Goal: Transaction & Acquisition: Obtain resource

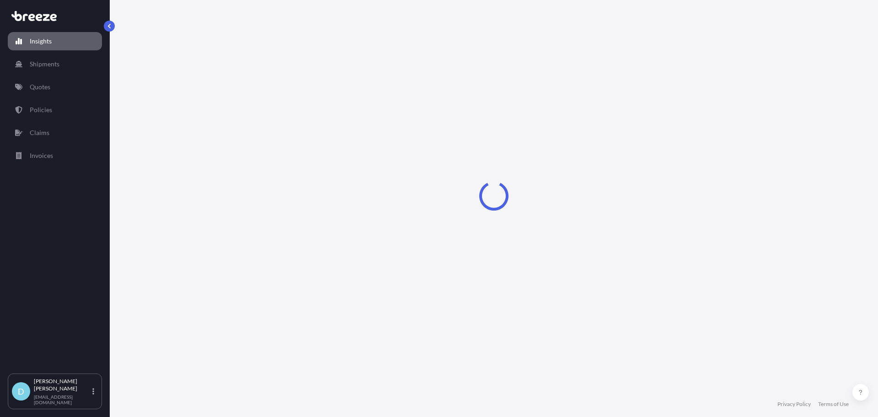
select select "2025"
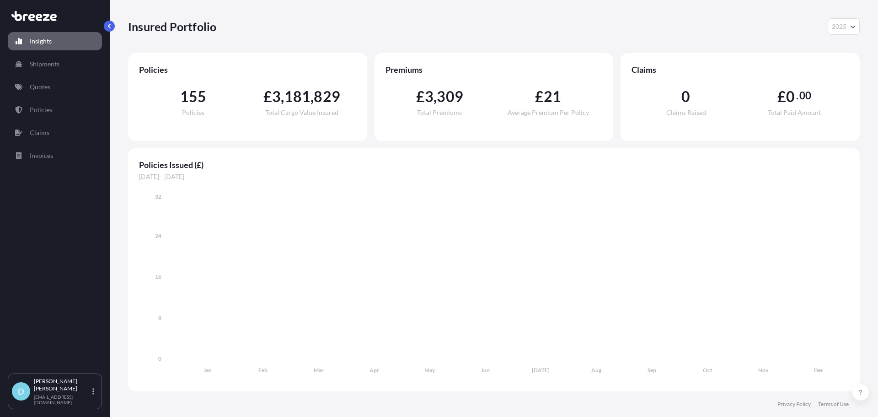
click at [45, 92] on link "Quotes" at bounding box center [55, 87] width 94 height 18
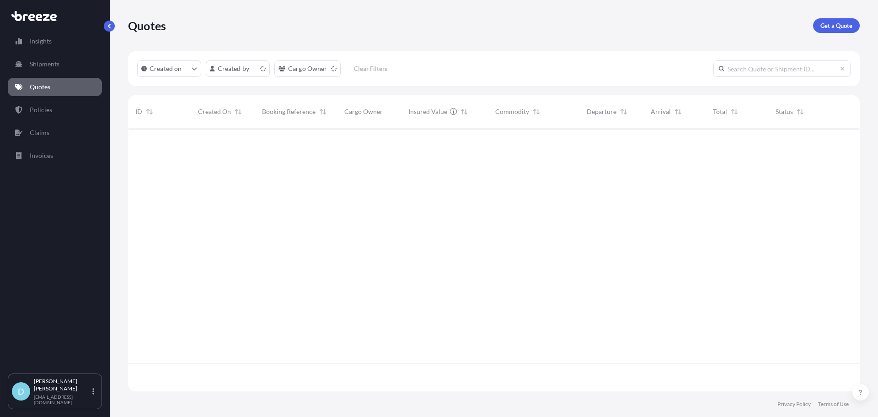
scroll to position [261, 725]
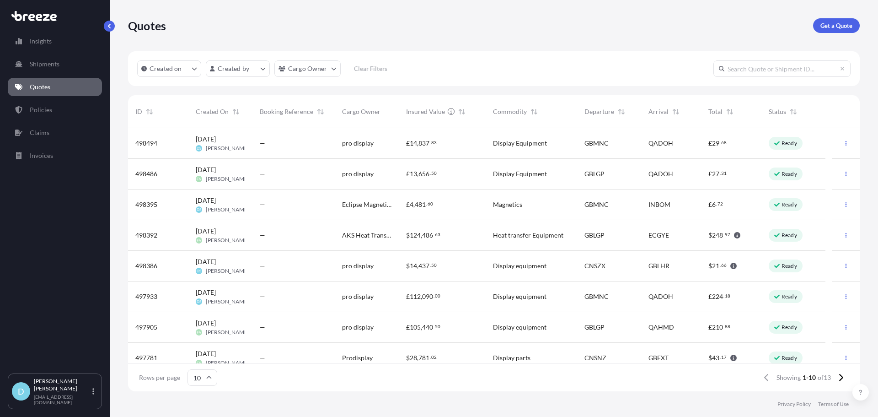
click at [833, 141] on div at bounding box center [846, 143] width 27 height 31
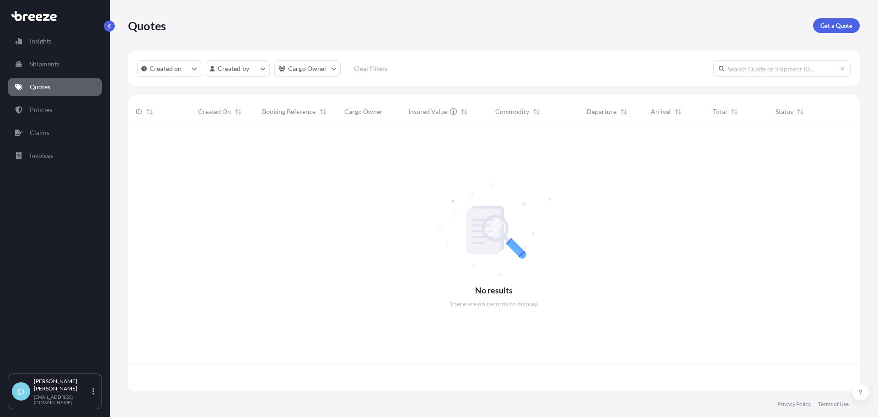
scroll to position [261, 725]
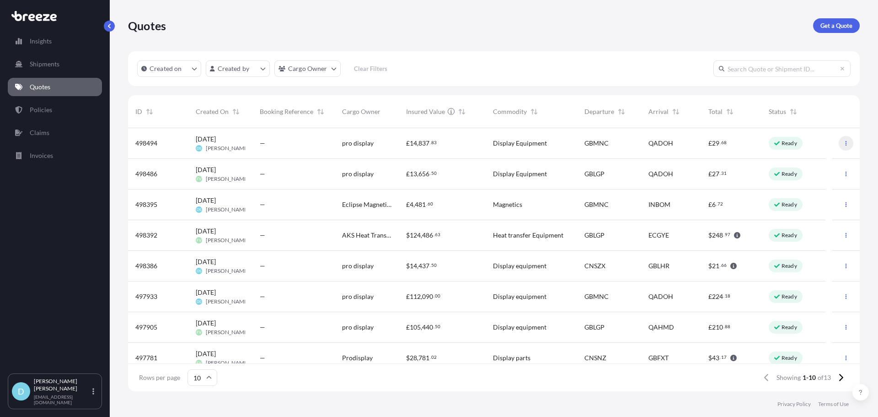
click at [843, 138] on button "button" at bounding box center [846, 143] width 15 height 15
click at [807, 156] on link "Duplicate quote" at bounding box center [799, 161] width 70 height 15
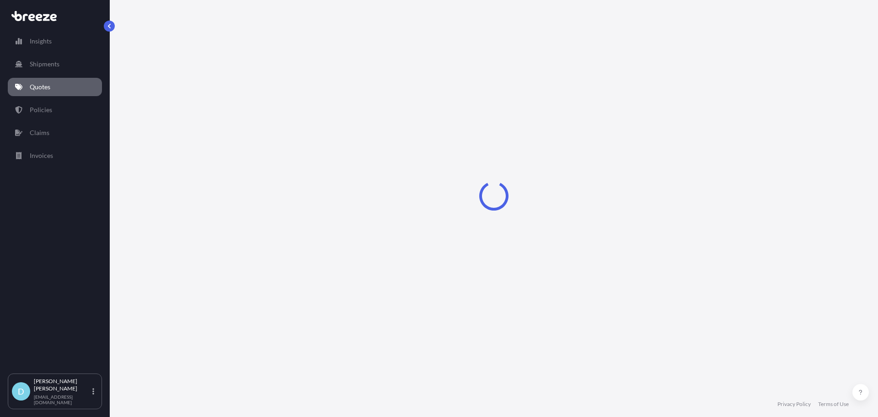
select select "Road"
select select "Air"
select select "1"
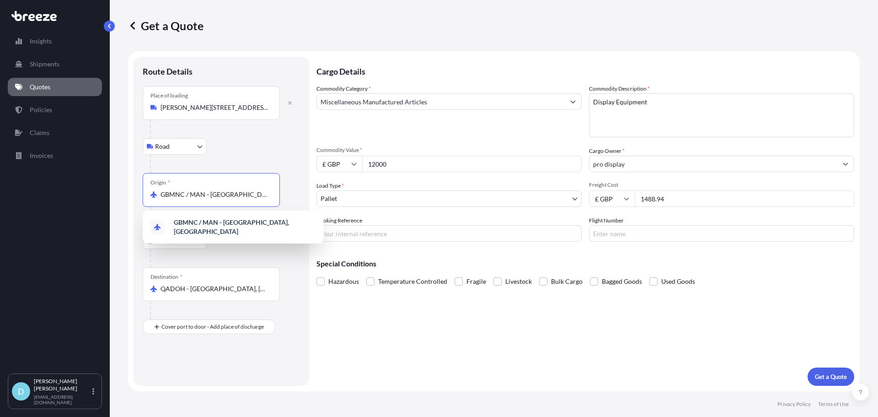
click at [185, 198] on input "GBMNC / MAN - [GEOGRAPHIC_DATA], [GEOGRAPHIC_DATA]" at bounding box center [215, 194] width 108 height 9
click at [194, 278] on div "Destination * QADOH - [GEOGRAPHIC_DATA], [GEOGRAPHIC_DATA]" at bounding box center [211, 284] width 137 height 34
click at [194, 284] on input "QADOH - [GEOGRAPHIC_DATA], [GEOGRAPHIC_DATA]" at bounding box center [215, 288] width 108 height 9
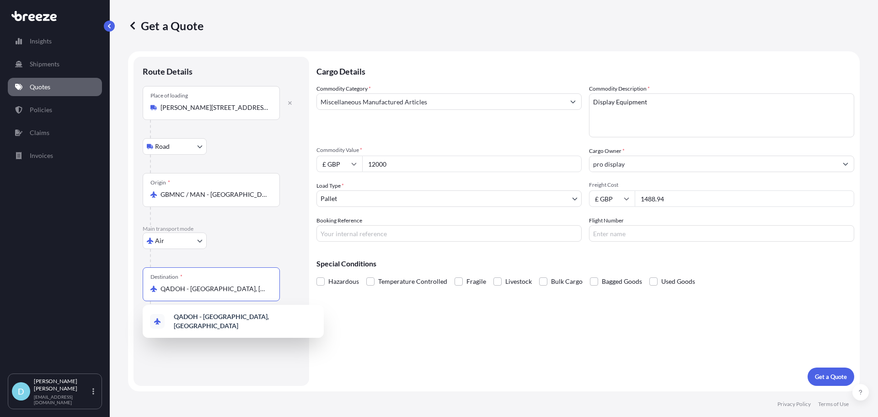
drag, startPoint x: 232, startPoint y: 291, endPoint x: 104, endPoint y: 291, distance: 128.1
click at [104, 291] on div "Insights Shipments Quotes Policies Claims Invoices D [PERSON_NAME] [PERSON_NAME…" at bounding box center [439, 208] width 878 height 417
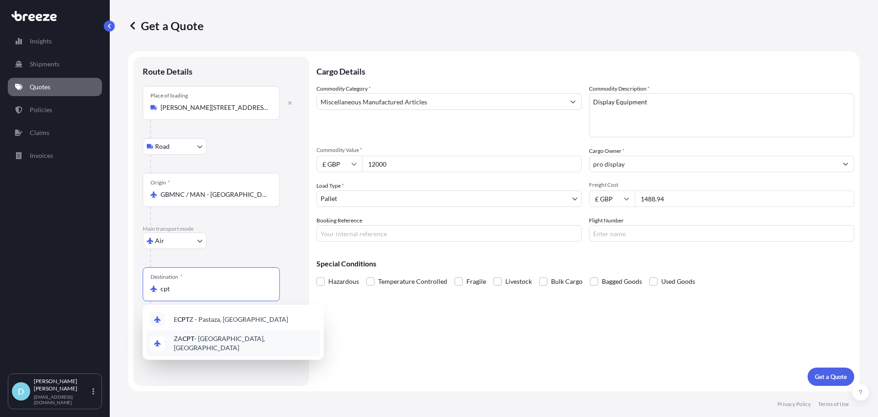
click at [240, 338] on span "ZA CPT - [GEOGRAPHIC_DATA], [GEOGRAPHIC_DATA]" at bounding box center [245, 343] width 143 height 18
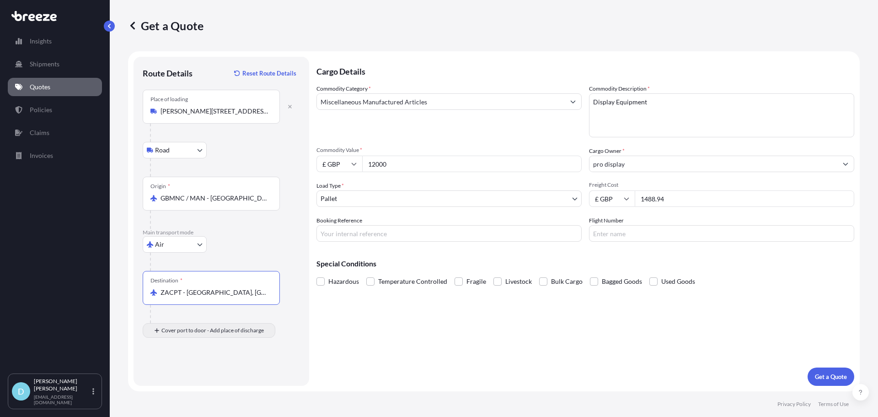
type input "ZACPT - [GEOGRAPHIC_DATA], [GEOGRAPHIC_DATA]"
click at [218, 369] on div "Place of Discharge" at bounding box center [211, 375] width 137 height 34
click at [218, 375] on input "Place of Discharge" at bounding box center [215, 379] width 108 height 9
click at [172, 356] on body "0 options available. 2 options available. 0 options available. Insights Shipmen…" at bounding box center [439, 208] width 878 height 417
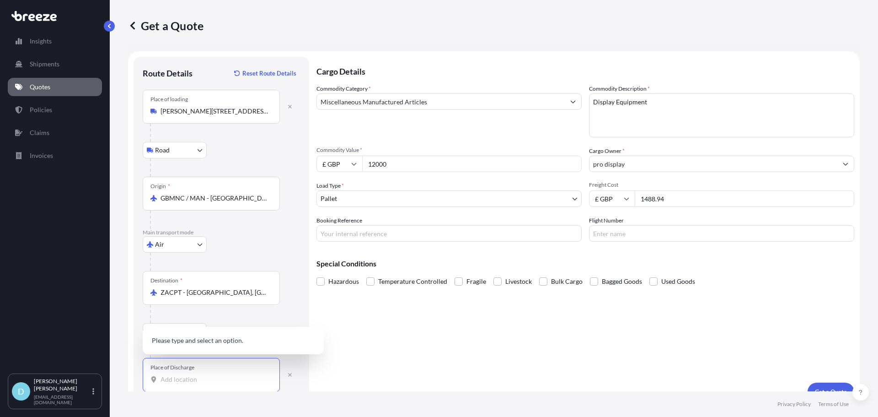
click at [197, 366] on div "Place of Discharge" at bounding box center [211, 375] width 137 height 34
click at [197, 375] on input "Place of Discharge" at bounding box center [215, 379] width 108 height 9
drag, startPoint x: 210, startPoint y: 372, endPoint x: 193, endPoint y: 370, distance: 18.1
click at [193, 370] on div "Place of Discharge" at bounding box center [173, 367] width 44 height 7
click at [193, 375] on input "Place of Discharge" at bounding box center [215, 379] width 108 height 9
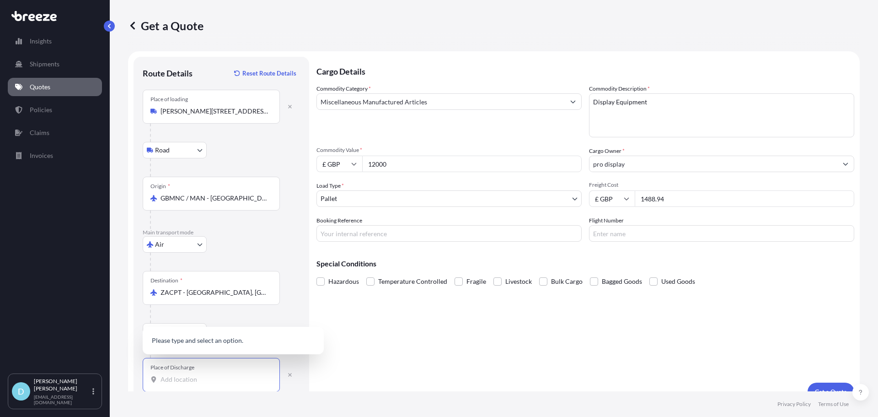
paste input "Evolution Marine Manufacturing (Pty) Ltd [STREET_ADDRESS]"
click at [246, 379] on input "Evolution Marine Manufacturing (Pty) Ltd [STREET_ADDRESS]" at bounding box center [215, 379] width 108 height 9
drag, startPoint x: 226, startPoint y: 381, endPoint x: 111, endPoint y: 380, distance: 114.9
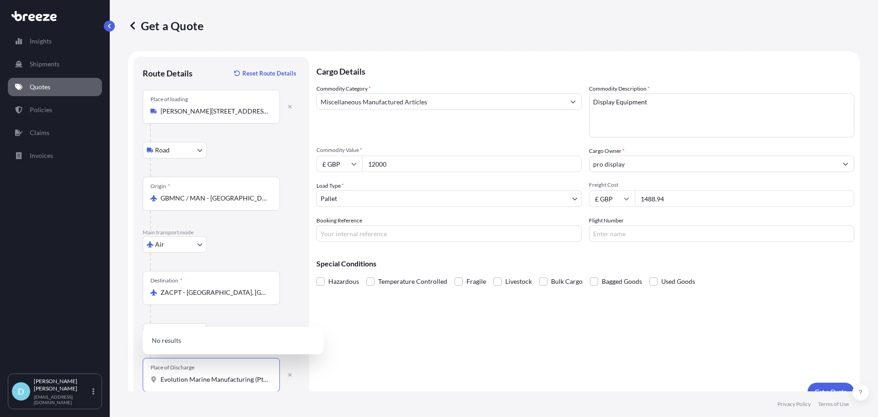
click at [111, 380] on div "Get a Quote Route Details Reset Route Details Place of loading [GEOGRAPHIC_DATA…" at bounding box center [494, 195] width 769 height 391
drag, startPoint x: 172, startPoint y: 373, endPoint x: 185, endPoint y: 373, distance: 13.3
click at [172, 373] on div "Place of Discharge Evolution Marine Manufacturing (Pty) Ltd [STREET_ADDRESS]" at bounding box center [211, 375] width 137 height 34
click at [172, 375] on input "Evolution Marine Manufacturing (Pty) Ltd [STREET_ADDRESS]" at bounding box center [215, 379] width 108 height 9
click at [232, 379] on input "Evolution Marine Manufacturing (Pty) Ltd [STREET_ADDRESS]" at bounding box center [215, 379] width 108 height 9
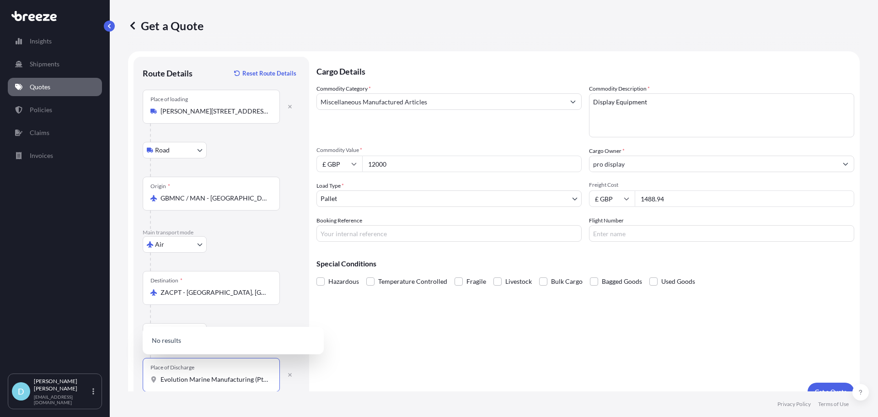
drag, startPoint x: 251, startPoint y: 382, endPoint x: 154, endPoint y: 382, distance: 97.0
click at [154, 382] on div "Evolution Marine Manufacturing (Pty) Ltd [STREET_ADDRESS]" at bounding box center [212, 379] width 122 height 9
click at [173, 380] on input "(Pty) Ltd [STREET_ADDRESS]" at bounding box center [215, 379] width 108 height 9
drag, startPoint x: 189, startPoint y: 378, endPoint x: 139, endPoint y: 378, distance: 49.9
click at [139, 378] on div "Route Details Reset Route Details Place of loading [GEOGRAPHIC_DATA] Rail Origi…" at bounding box center [222, 229] width 176 height 344
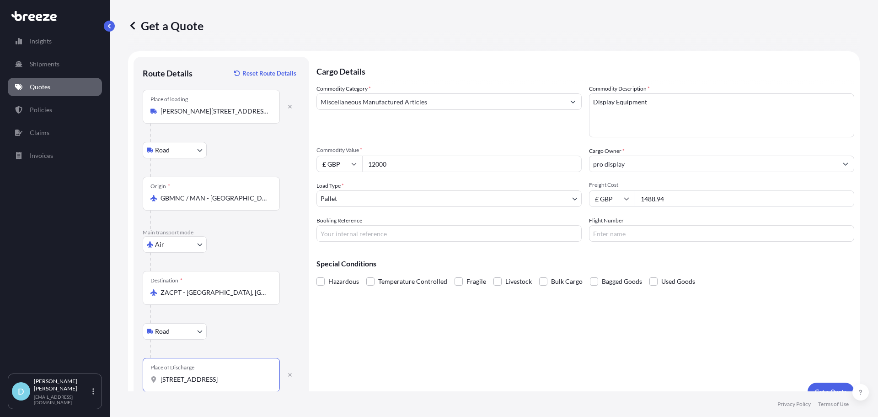
scroll to position [15, 0]
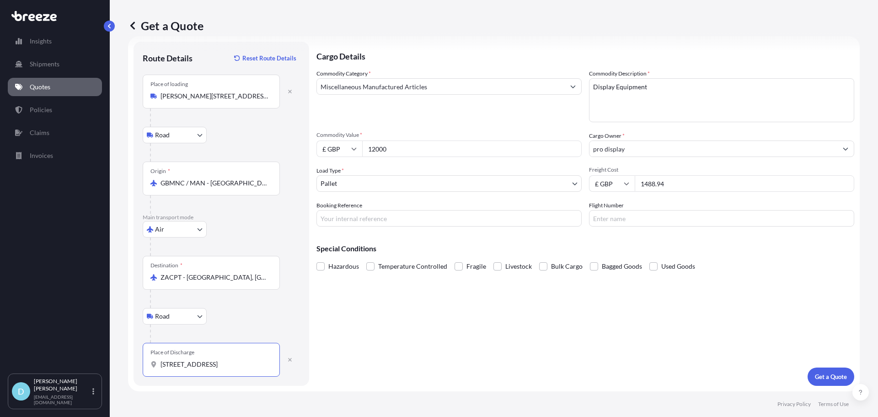
click at [249, 361] on input "[STREET_ADDRESS]" at bounding box center [215, 364] width 108 height 9
drag, startPoint x: 260, startPoint y: 364, endPoint x: 151, endPoint y: 366, distance: 109.4
click at [151, 366] on div "[STREET_ADDRESS]" at bounding box center [212, 364] width 122 height 9
click at [178, 361] on input "[STREET_ADDRESS]" at bounding box center [215, 364] width 108 height 9
drag, startPoint x: 161, startPoint y: 364, endPoint x: 213, endPoint y: 367, distance: 52.7
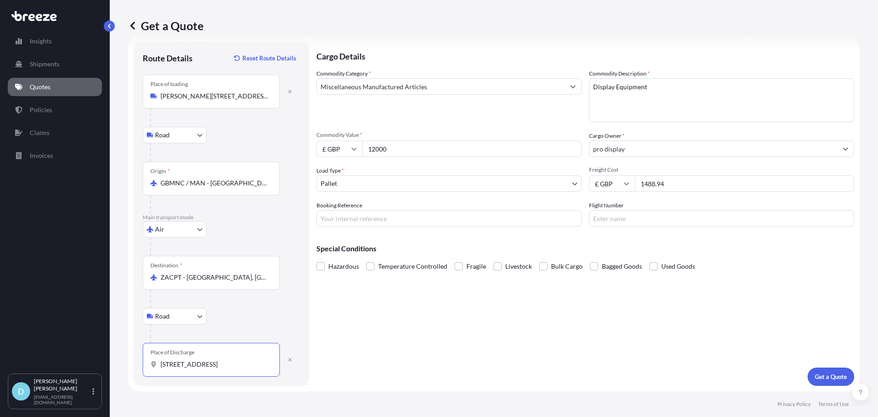
click at [213, 367] on input "[STREET_ADDRESS]" at bounding box center [215, 364] width 108 height 9
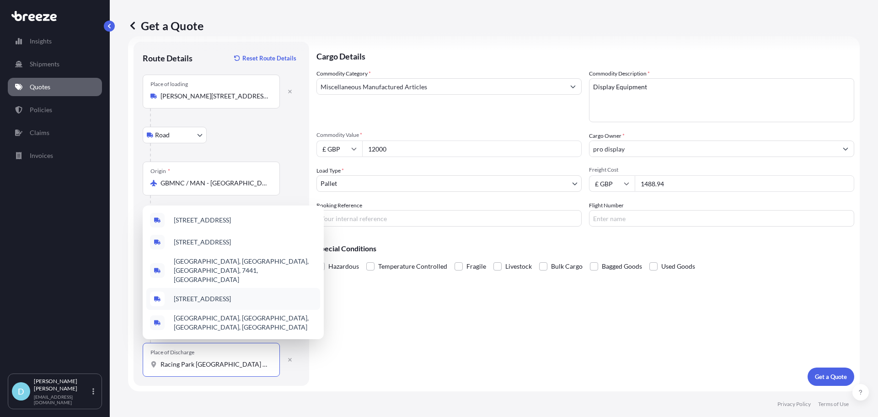
click at [231, 301] on span "[STREET_ADDRESS]" at bounding box center [202, 298] width 57 height 9
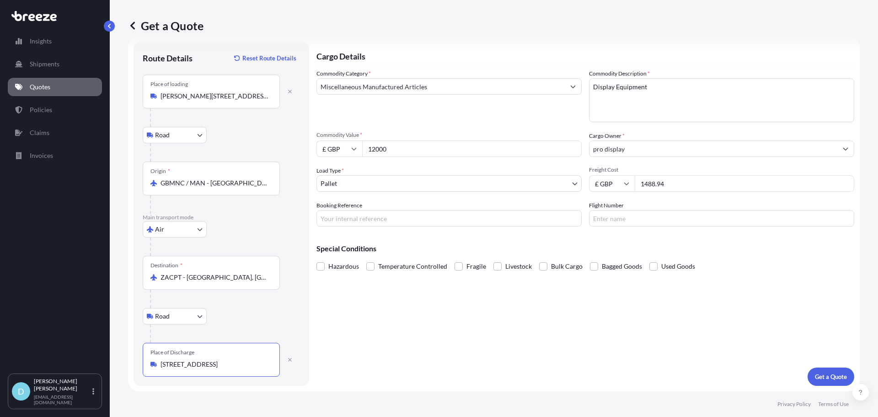
type input "[STREET_ADDRESS]"
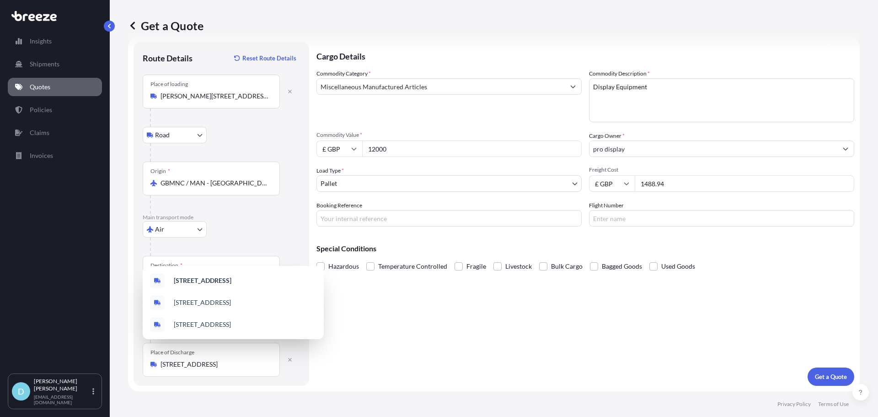
click at [406, 131] on div "Commodity Category * Miscellaneous Manufactured Articles Commodity Description …" at bounding box center [586, 147] width 538 height 157
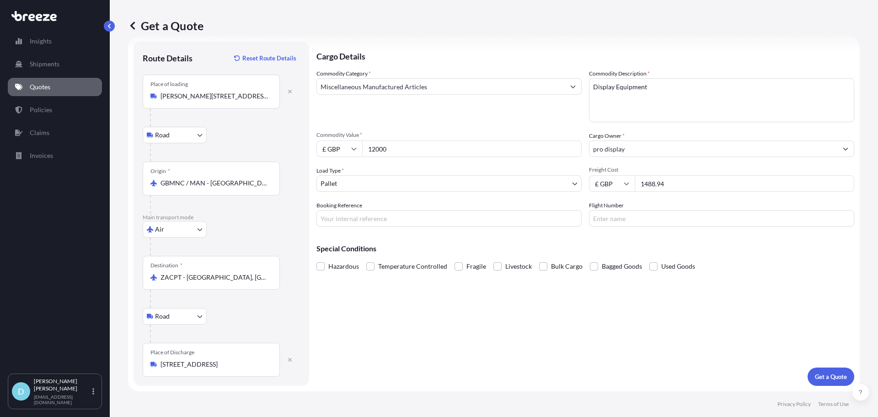
drag, startPoint x: 408, startPoint y: 146, endPoint x: 337, endPoint y: 162, distance: 73.2
click at [337, 162] on div "Commodity Category * Miscellaneous Manufactured Articles Commodity Description …" at bounding box center [586, 147] width 538 height 157
type input "331.5"
drag, startPoint x: 684, startPoint y: 180, endPoint x: 621, endPoint y: 190, distance: 63.9
click at [621, 190] on div "£ GBP 1488.94" at bounding box center [721, 183] width 265 height 16
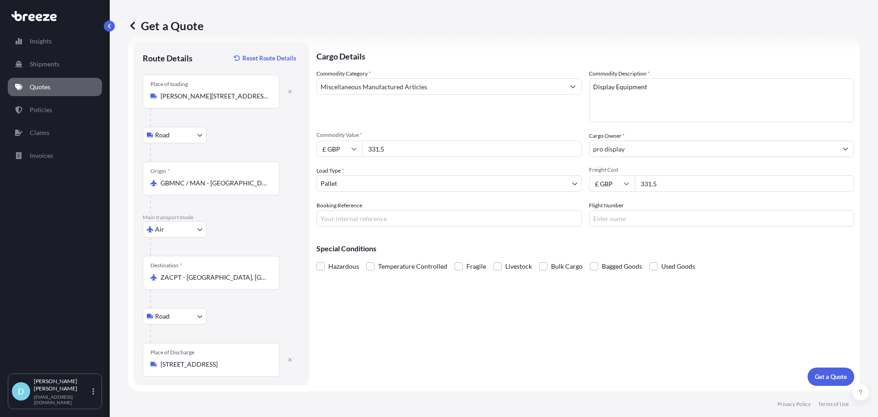
type input "331.5"
drag, startPoint x: 428, startPoint y: 150, endPoint x: 303, endPoint y: 145, distance: 125.0
click at [303, 145] on form "Route Details Reset Route Details Place of loading [GEOGRAPHIC_DATA] Road Road …" at bounding box center [494, 213] width 732 height 355
type input "9600"
click at [674, 348] on div "Cargo Details Commodity Category * Miscellaneous Manufactured Articles Commodit…" at bounding box center [586, 214] width 538 height 344
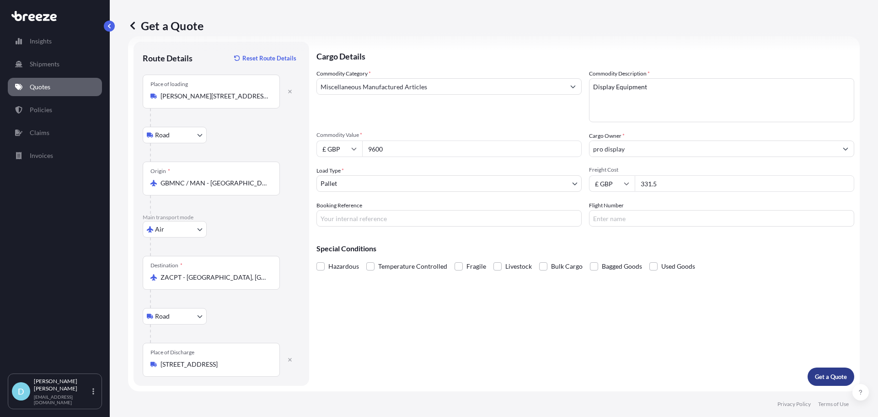
click at [815, 374] on p "Get a Quote" at bounding box center [831, 376] width 32 height 9
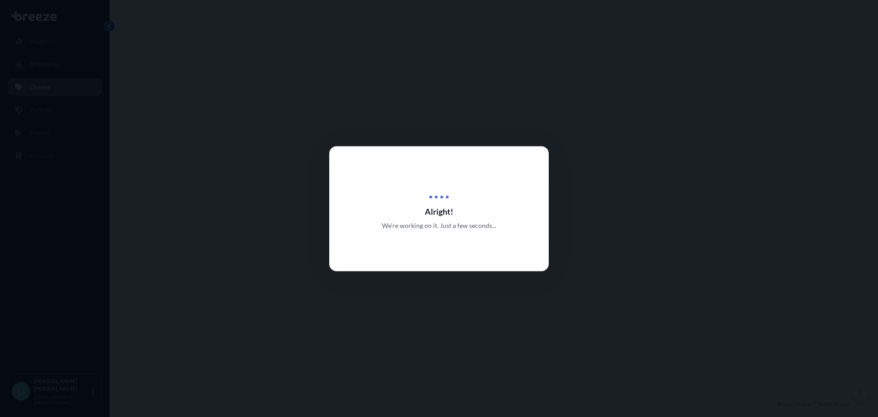
select select "Road"
select select "Air"
select select "Road"
select select "1"
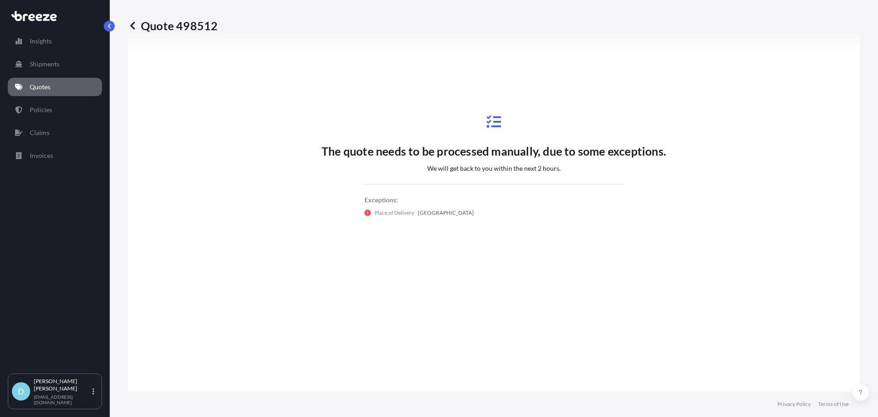
scroll to position [366, 0]
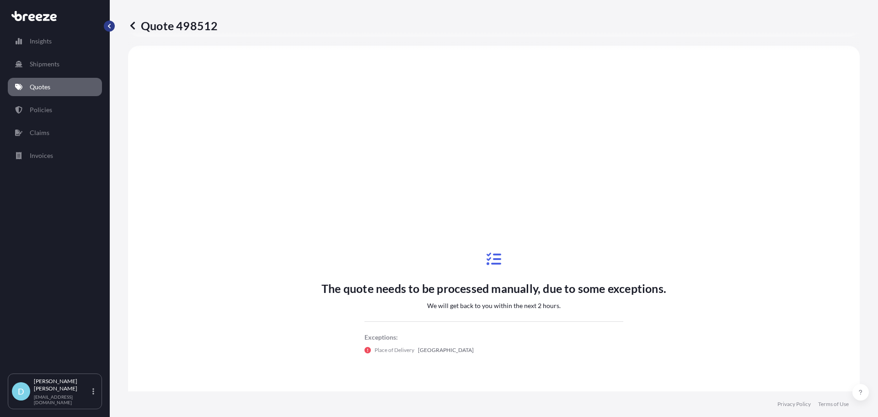
click at [113, 26] on button "button" at bounding box center [109, 26] width 11 height 11
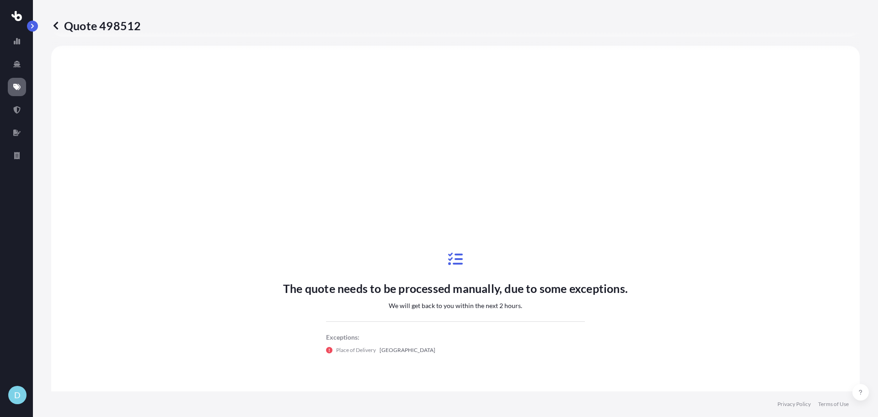
click at [39, 23] on div "Quote 498512 Route Details Place of loading [GEOGRAPHIC_DATA] Rail Origin * GBM…" at bounding box center [456, 195] width 846 height 391
click at [38, 26] on button "button" at bounding box center [32, 26] width 11 height 11
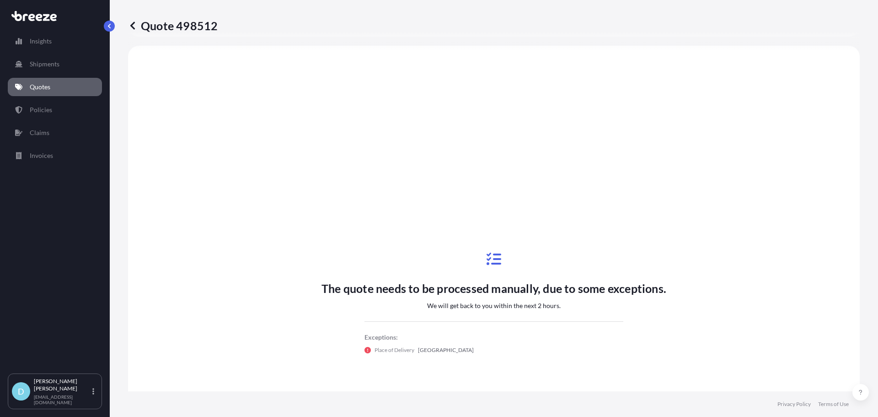
click at [130, 23] on icon at bounding box center [132, 25] width 9 height 9
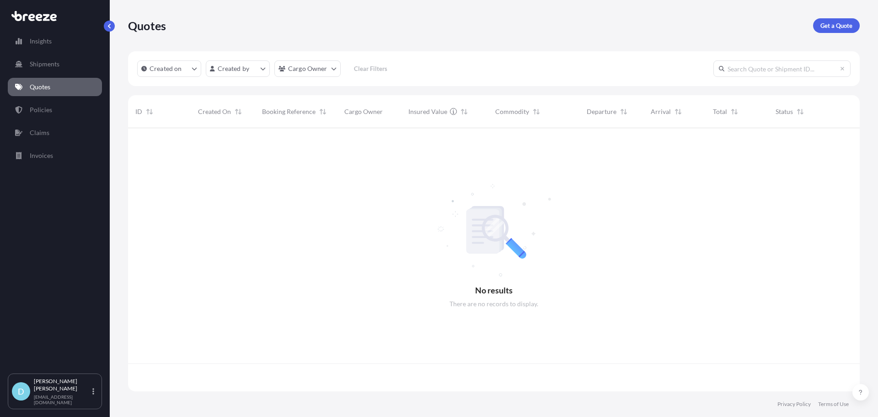
scroll to position [261, 725]
